Goal: Navigation & Orientation: Go to known website

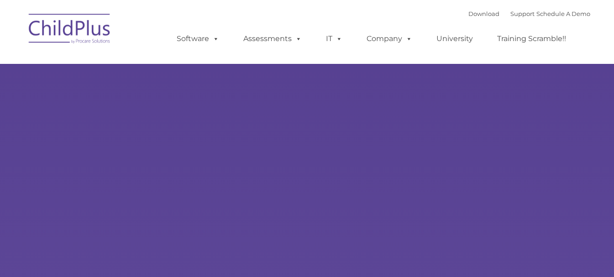
select select "MEDIUM"
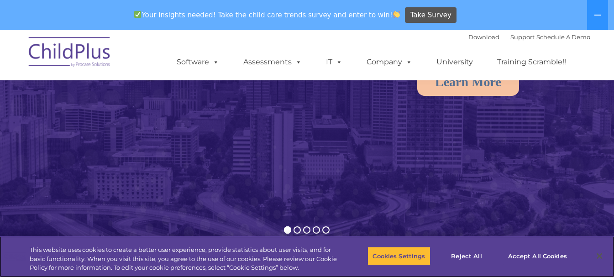
scroll to position [147, 0]
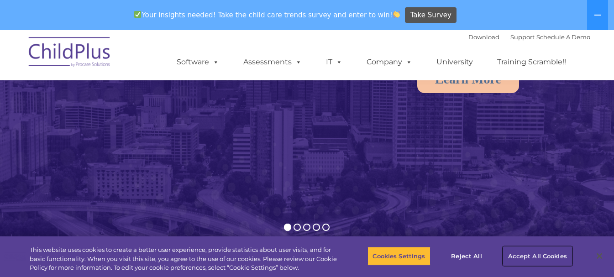
click at [527, 251] on button "Accept All Cookies" at bounding box center [537, 255] width 69 height 19
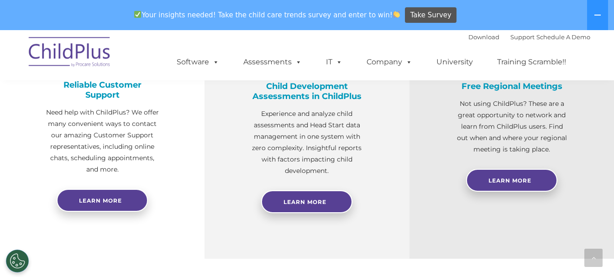
scroll to position [0, 0]
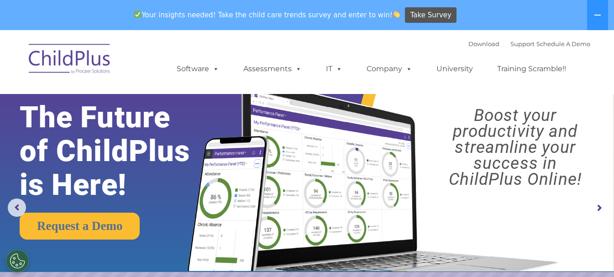
click at [84, 61] on img at bounding box center [69, 60] width 91 height 46
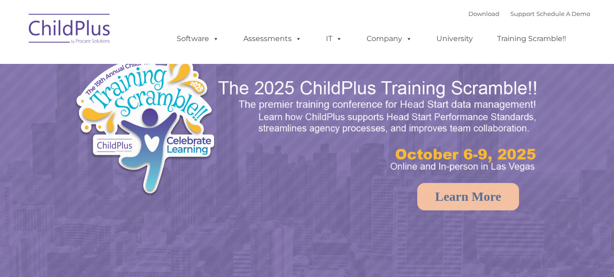
select select "MEDIUM"
